Goal: Information Seeking & Learning: Learn about a topic

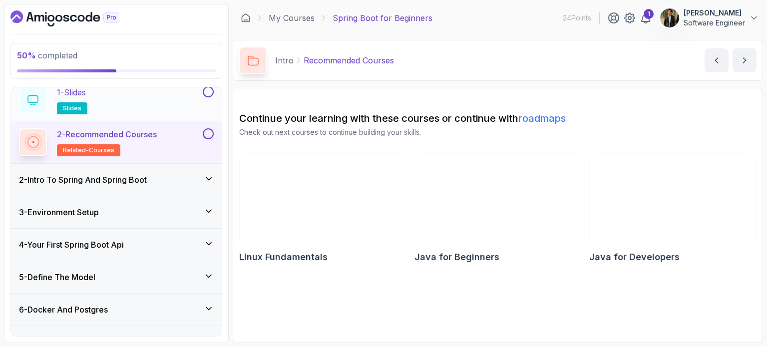
scroll to position [59, 0]
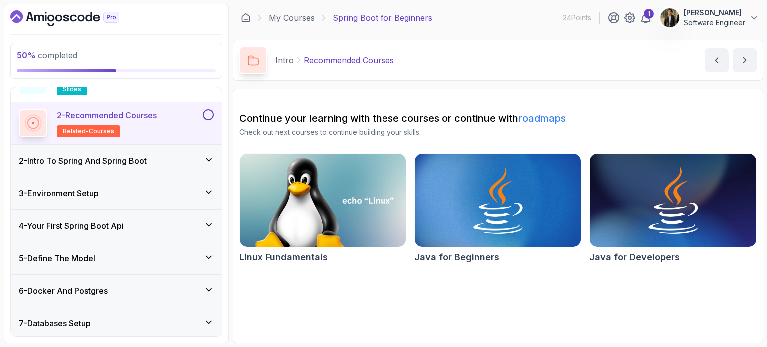
click at [122, 160] on h3 "2 - Intro To Spring And Spring Boot" at bounding box center [83, 161] width 128 height 12
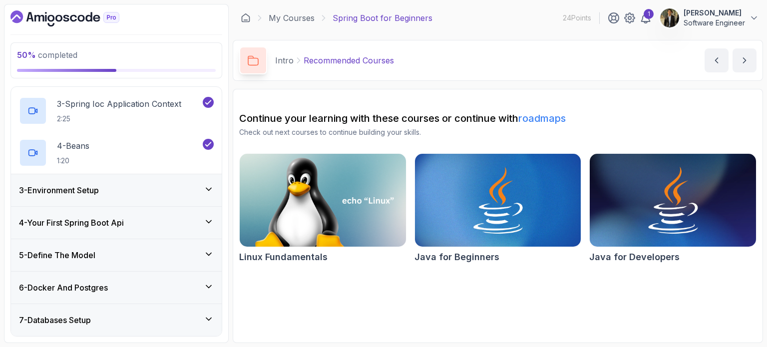
scroll to position [146, 0]
click at [72, 197] on div "3 - Environment Setup" at bounding box center [116, 190] width 211 height 32
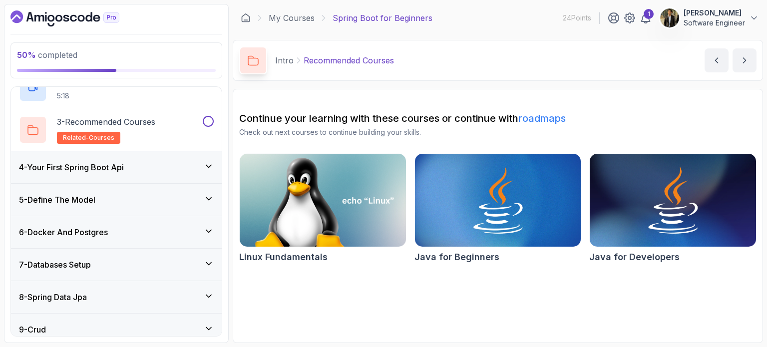
scroll to position [159, 0]
click at [110, 168] on h3 "4 - Your First Spring Boot Api" at bounding box center [71, 167] width 105 height 12
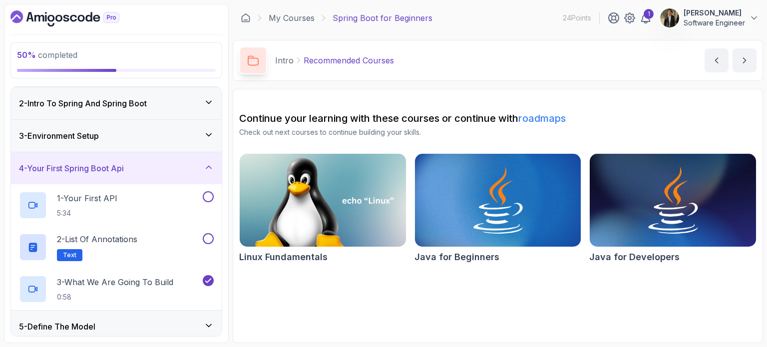
scroll to position [21, 0]
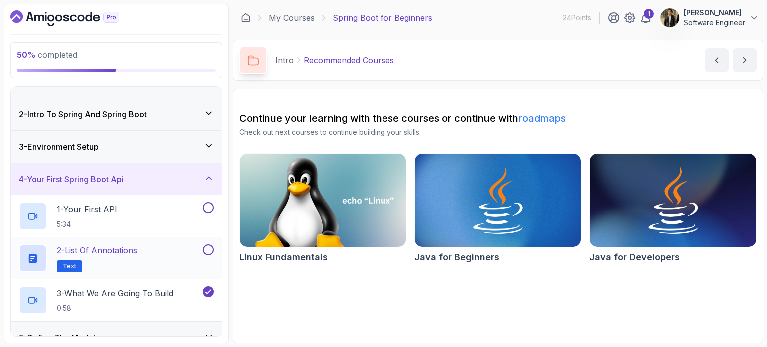
click at [95, 251] on p "2 - List of Annotations" at bounding box center [97, 250] width 80 height 12
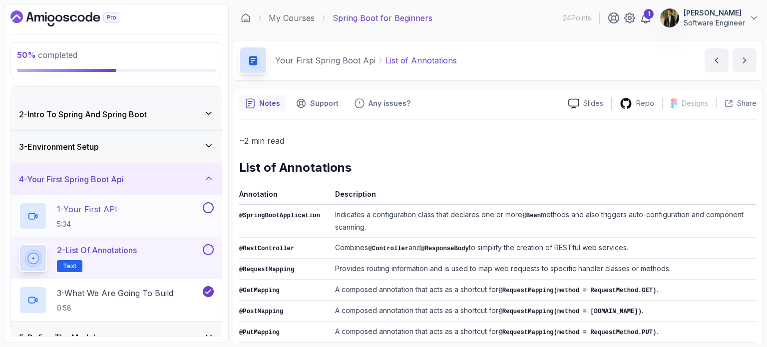
click at [141, 216] on div "1 - Your First API 5:34" at bounding box center [110, 216] width 182 height 28
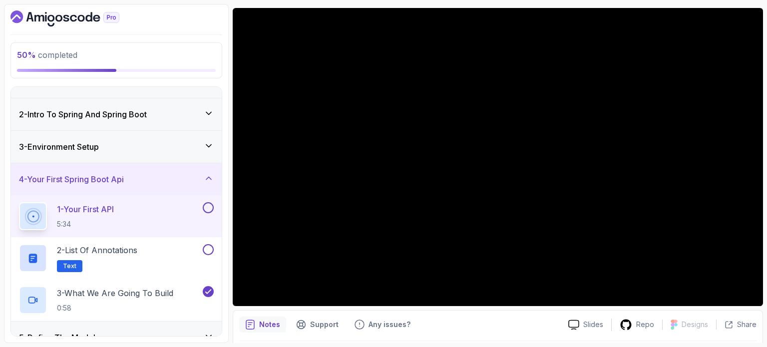
scroll to position [79, 0]
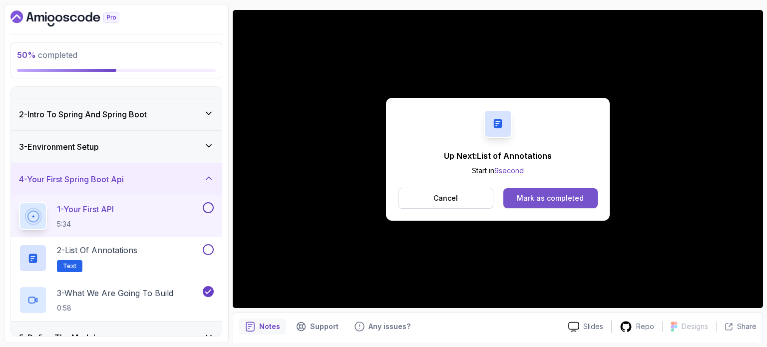
click at [545, 198] on div "Mark as completed" at bounding box center [550, 198] width 67 height 10
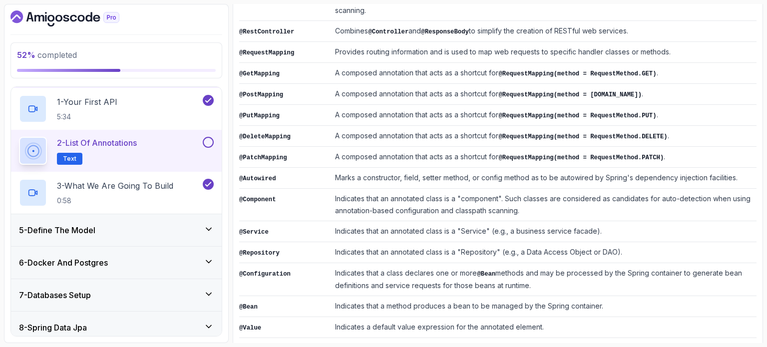
scroll to position [263, 0]
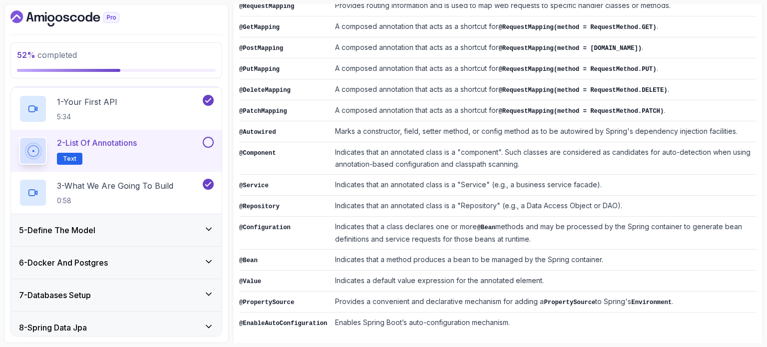
click at [181, 233] on div "5 - Define The Model" at bounding box center [116, 230] width 195 height 12
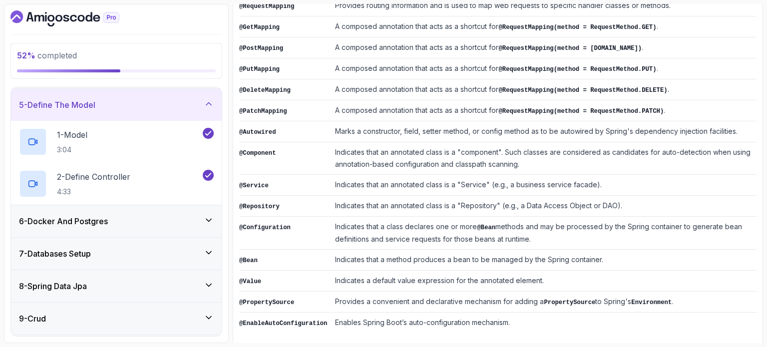
click at [136, 215] on div "6 - Docker And Postgres" at bounding box center [116, 221] width 195 height 12
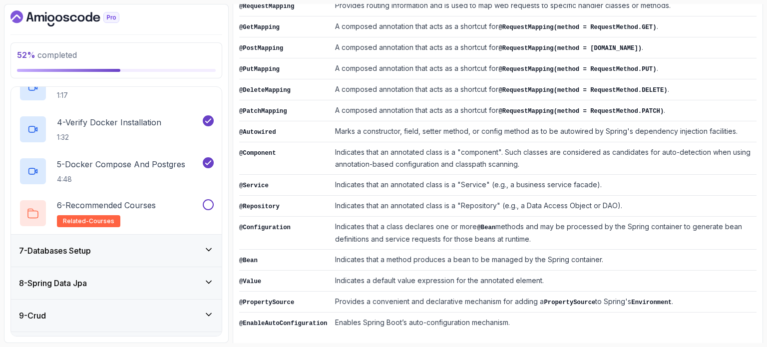
scroll to position [300, 0]
click at [110, 251] on div "7 - Databases Setup" at bounding box center [116, 250] width 195 height 12
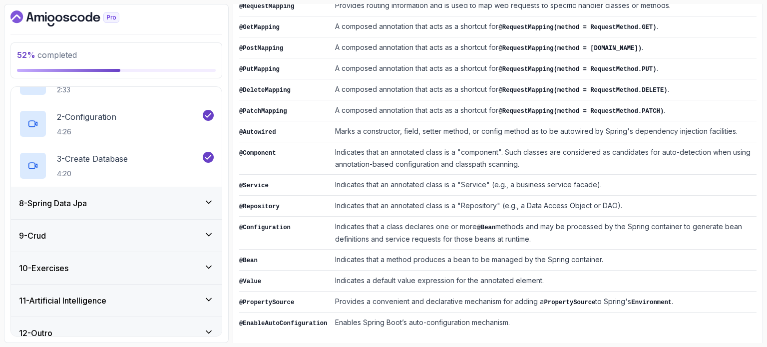
scroll to position [254, 0]
click at [59, 203] on h3 "8 - Spring Data Jpa" at bounding box center [53, 202] width 68 height 12
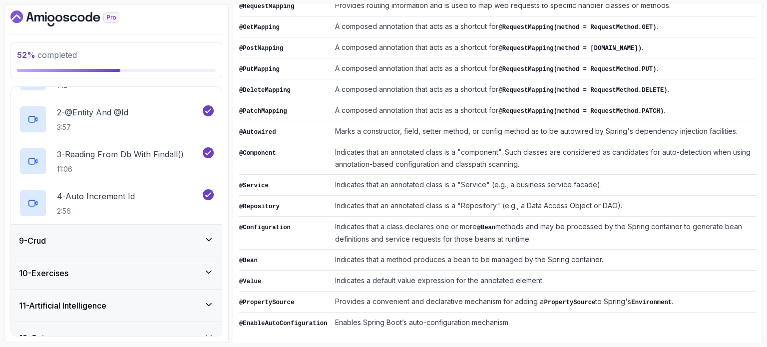
scroll to position [306, 0]
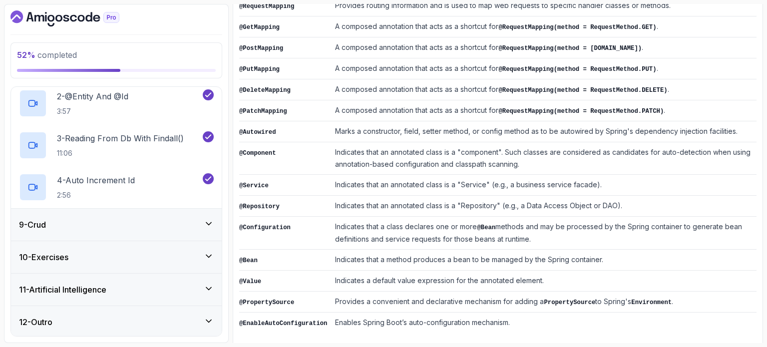
click at [78, 227] on div "9 - Crud" at bounding box center [116, 225] width 195 height 12
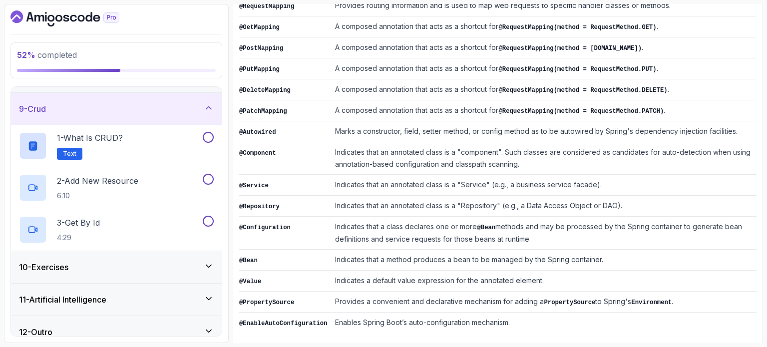
scroll to position [254, 0]
click at [138, 181] on p "2 - Add New Resource" at bounding box center [97, 181] width 81 height 12
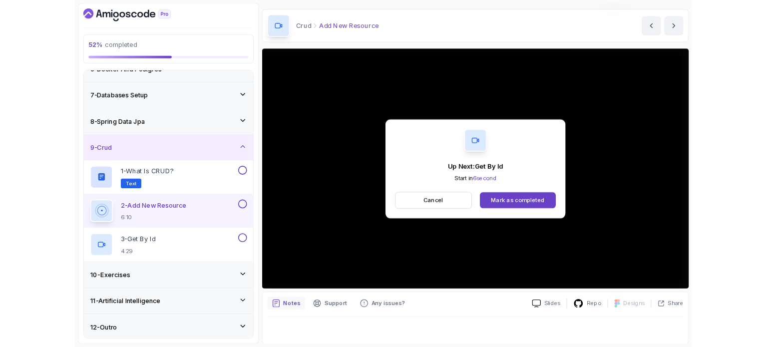
scroll to position [80, 0]
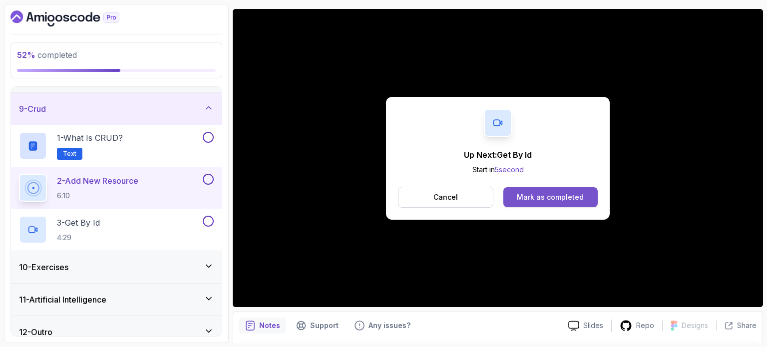
click at [557, 195] on div "Mark as completed" at bounding box center [550, 197] width 67 height 10
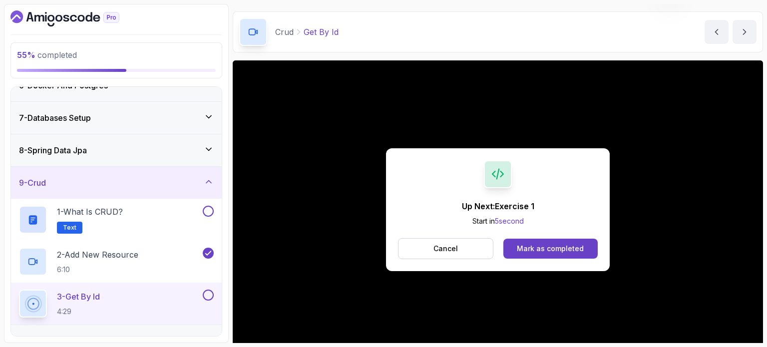
scroll to position [80, 0]
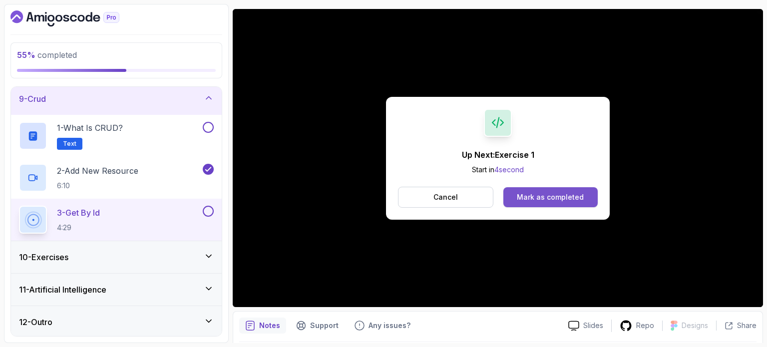
click at [573, 193] on div "Mark as completed" at bounding box center [550, 197] width 67 height 10
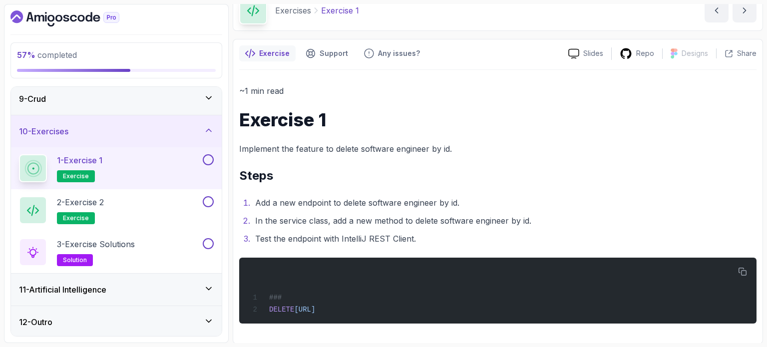
scroll to position [50, 0]
click at [140, 245] on div "3 - Exercise Solutions solution" at bounding box center [110, 252] width 182 height 28
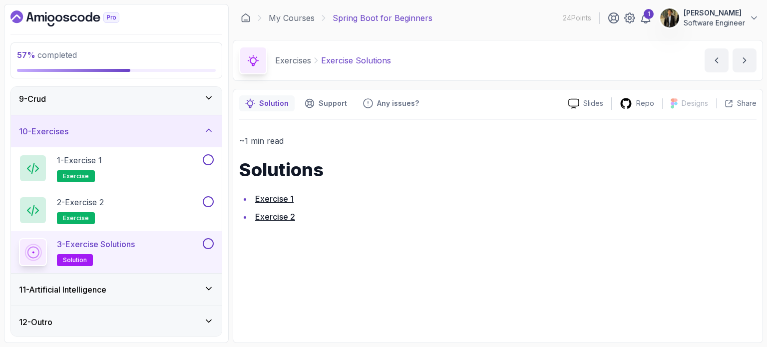
click at [272, 196] on link "Exercise 1" at bounding box center [274, 199] width 38 height 10
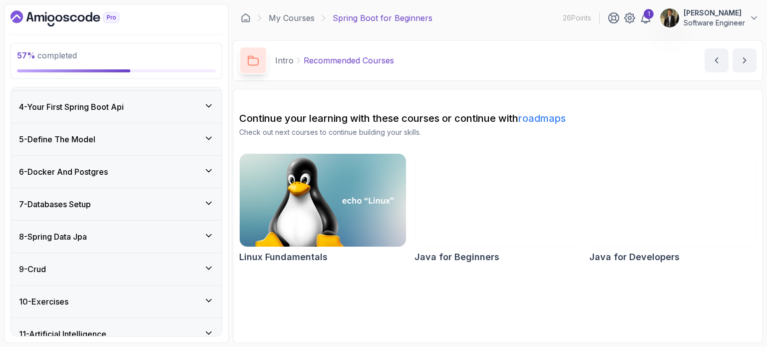
scroll to position [222, 0]
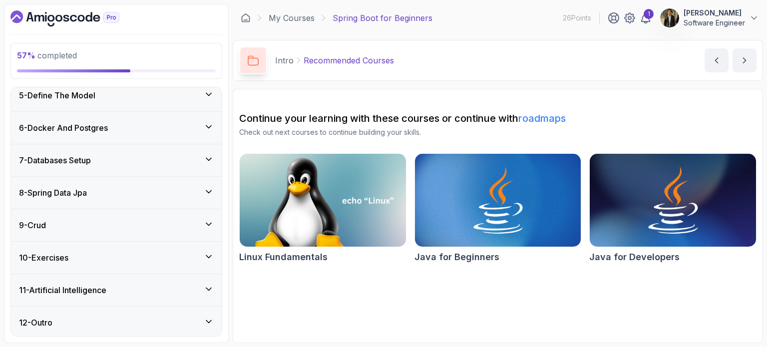
click at [75, 284] on h3 "11 - Artificial Intelligence" at bounding box center [62, 290] width 87 height 12
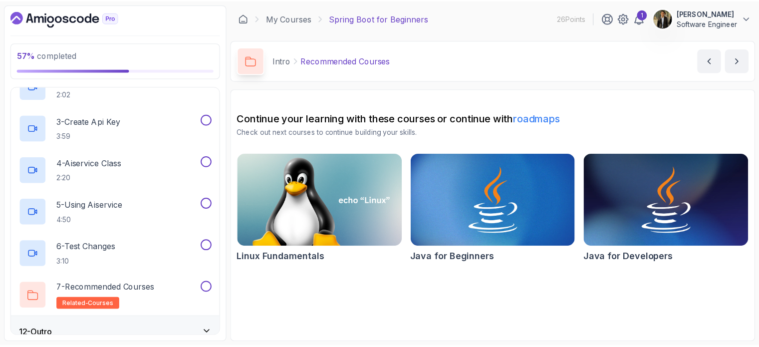
scroll to position [431, 0]
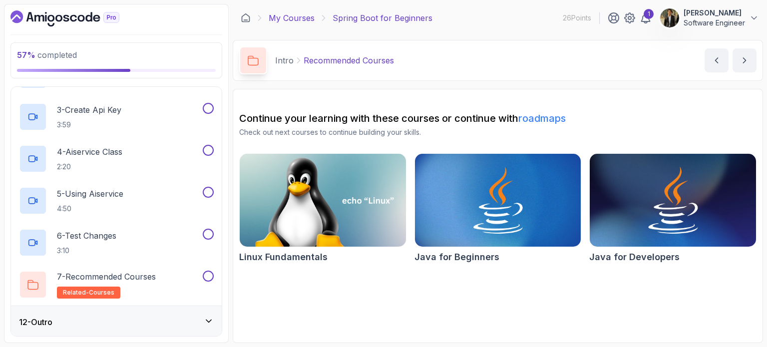
click at [280, 18] on link "My Courses" at bounding box center [292, 18] width 46 height 12
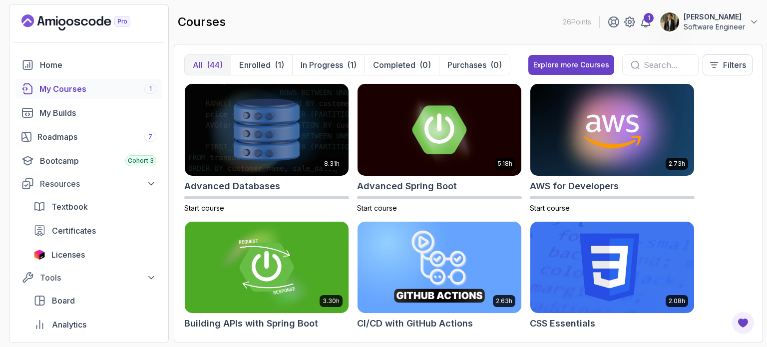
click at [634, 61] on icon at bounding box center [635, 64] width 9 height 9
click at [644, 63] on input "text" at bounding box center [667, 65] width 46 height 12
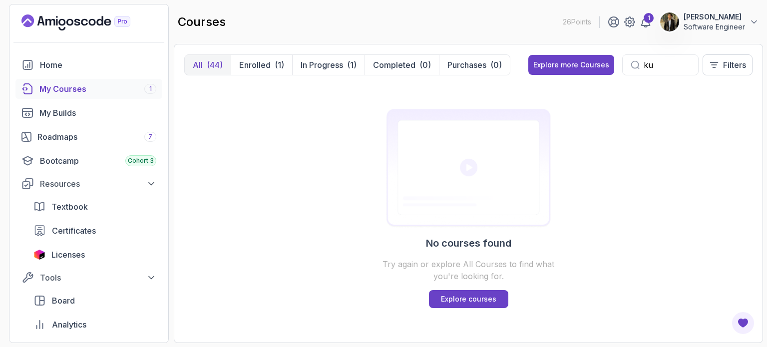
click at [659, 62] on input "ku" at bounding box center [667, 65] width 46 height 12
type input "kubernettes"
click at [476, 297] on p "Explore courses" at bounding box center [468, 299] width 55 height 10
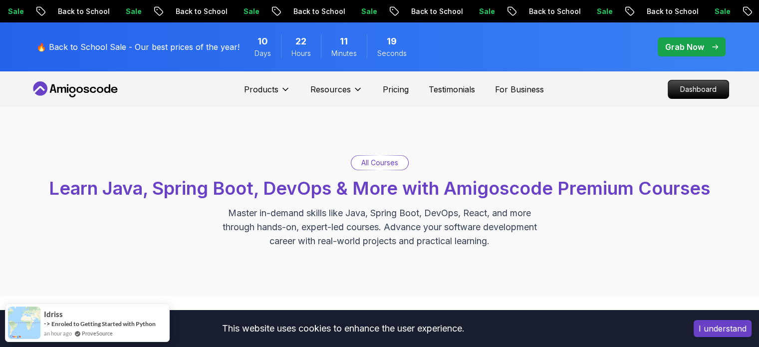
click at [380, 161] on p "All Courses" at bounding box center [380, 163] width 37 height 10
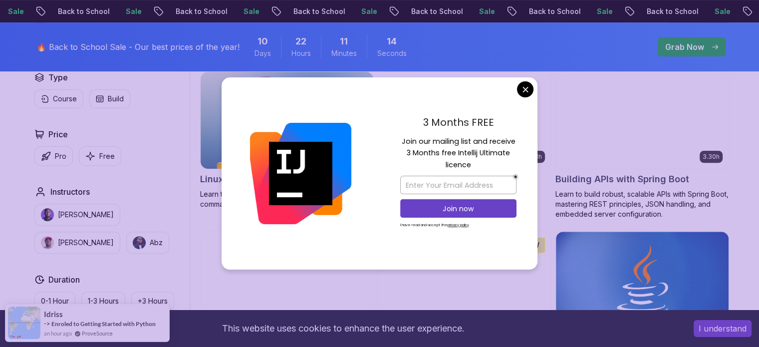
scroll to position [317, 0]
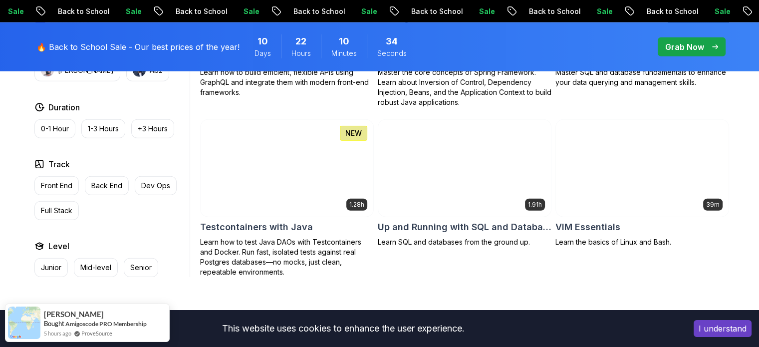
scroll to position [2660, 0]
